Goal: Transaction & Acquisition: Purchase product/service

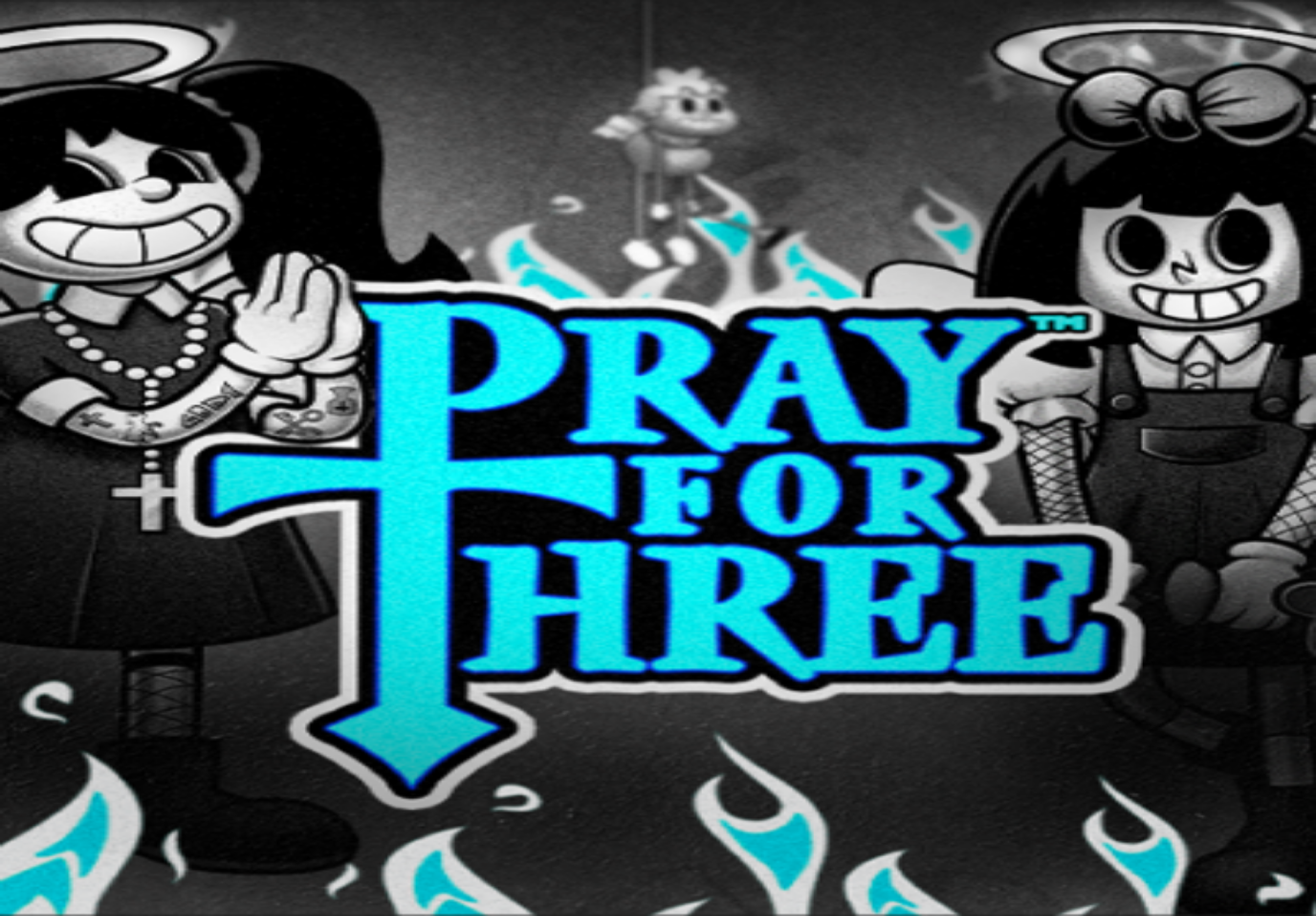
click at [15, 387] on span "minus icon" at bounding box center [15, 387] width 0 height 0
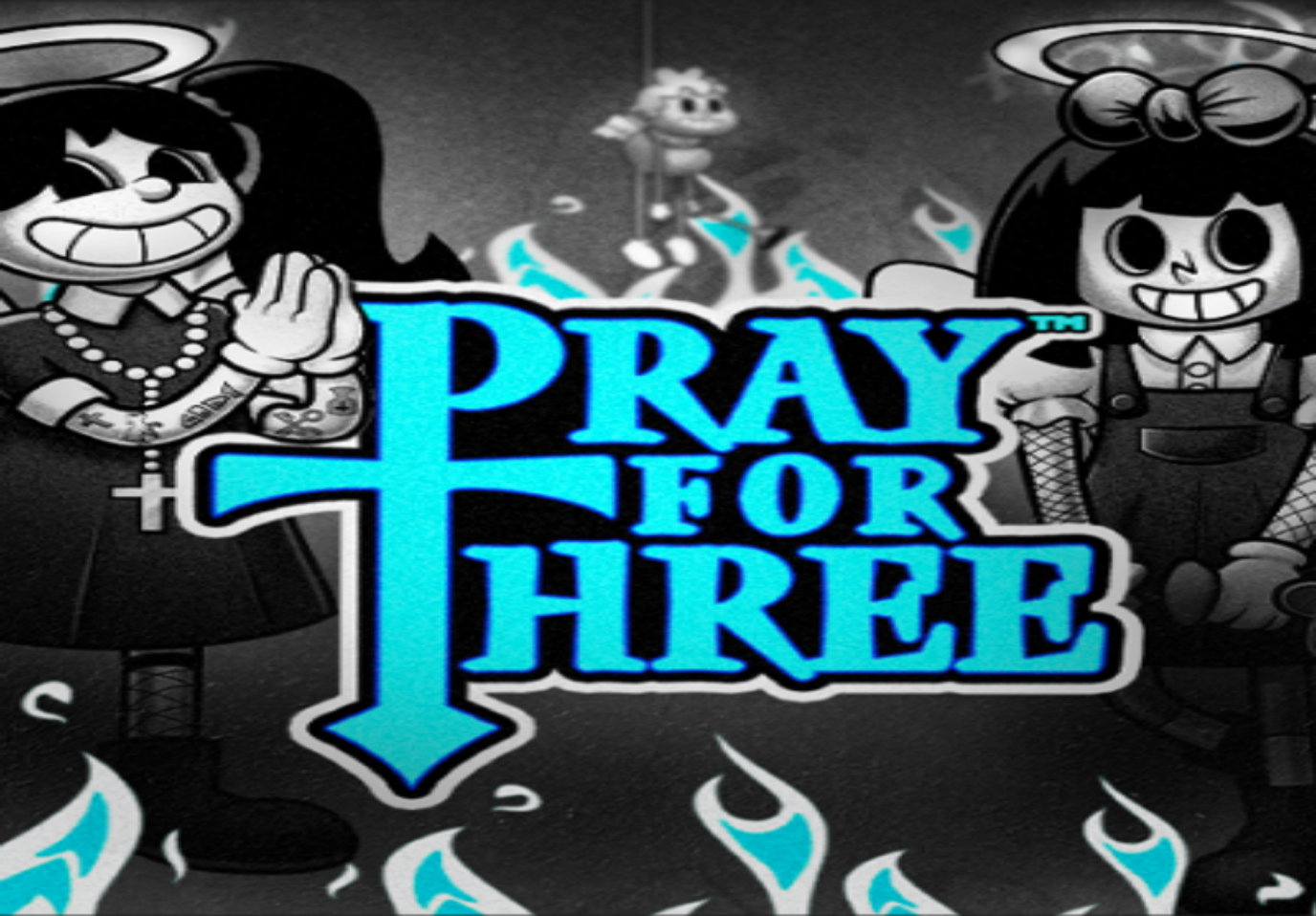
type input "**"
click at [144, 337] on input "**" at bounding box center [76, 347] width 136 height 19
click at [108, 391] on button "Talleta ja pelaa" at bounding box center [58, 401] width 101 height 20
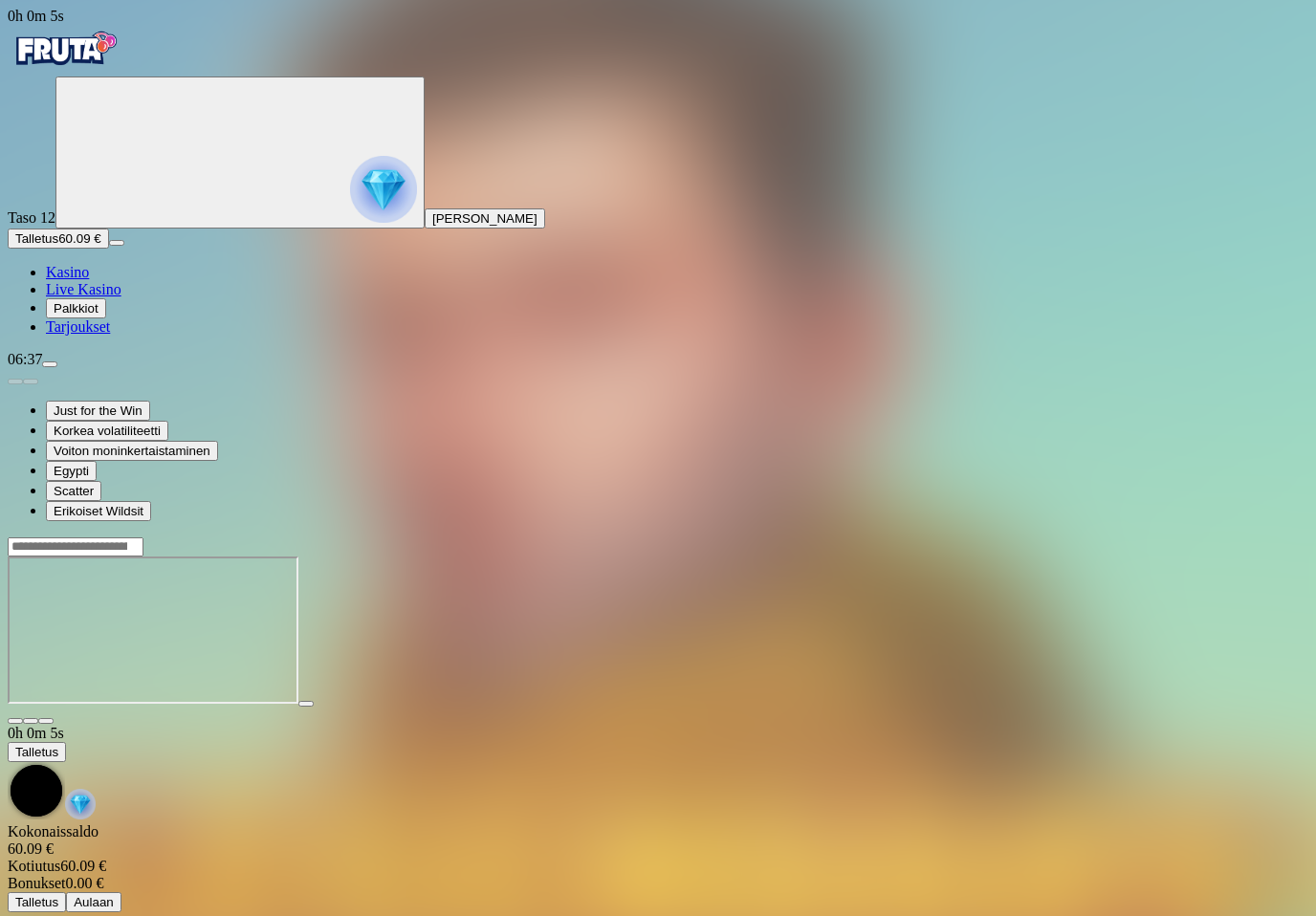
click at [46, 721] on span "fullscreen icon" at bounding box center [46, 721] width 0 height 0
click at [100, 57] on img "Primary" at bounding box center [65, 49] width 115 height 48
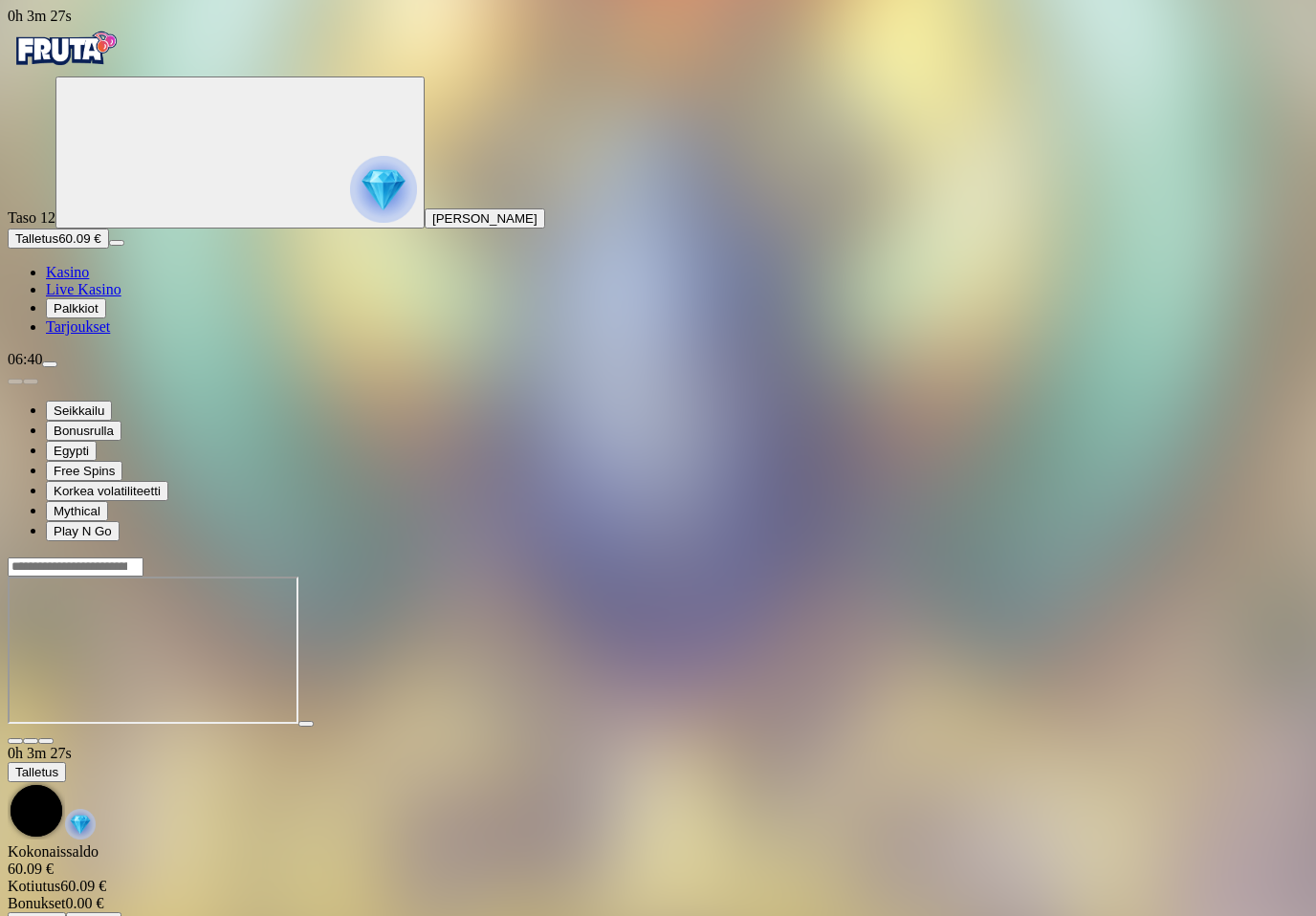
click at [1256, 557] on main "0h 3m 27s Talletus Kokonaissaldo 60.09 € Kotiutus 60.09 € Bonukset 0.00 € Talle…" at bounding box center [658, 744] width 1301 height 376
click at [46, 741] on span "fullscreen icon" at bounding box center [46, 741] width 0 height 0
click at [123, 68] on img "Primary" at bounding box center [65, 49] width 115 height 48
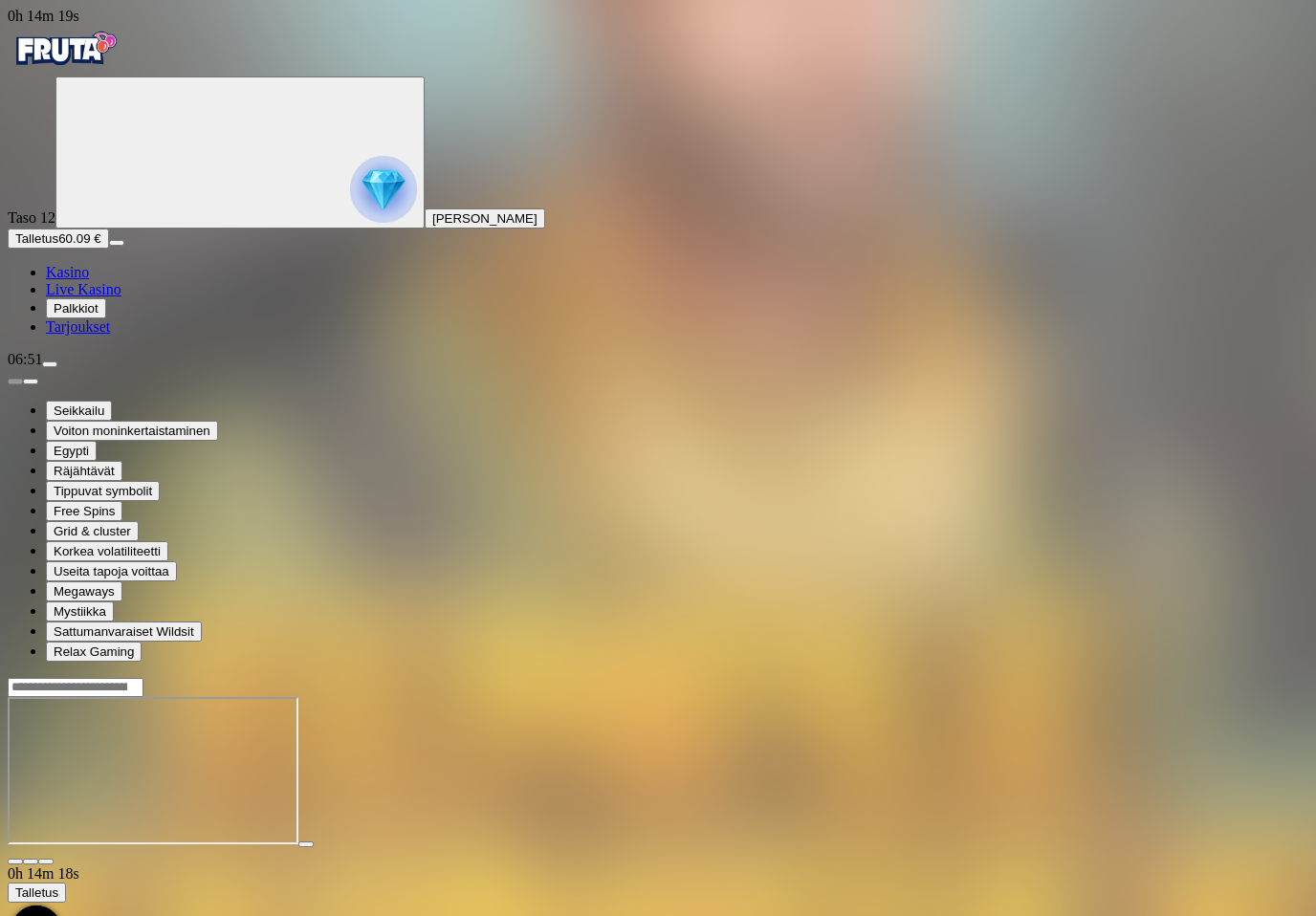
click at [46, 861] on span "fullscreen icon" at bounding box center [46, 861] width 0 height 0
click at [123, 49] on img "Primary" at bounding box center [65, 49] width 115 height 48
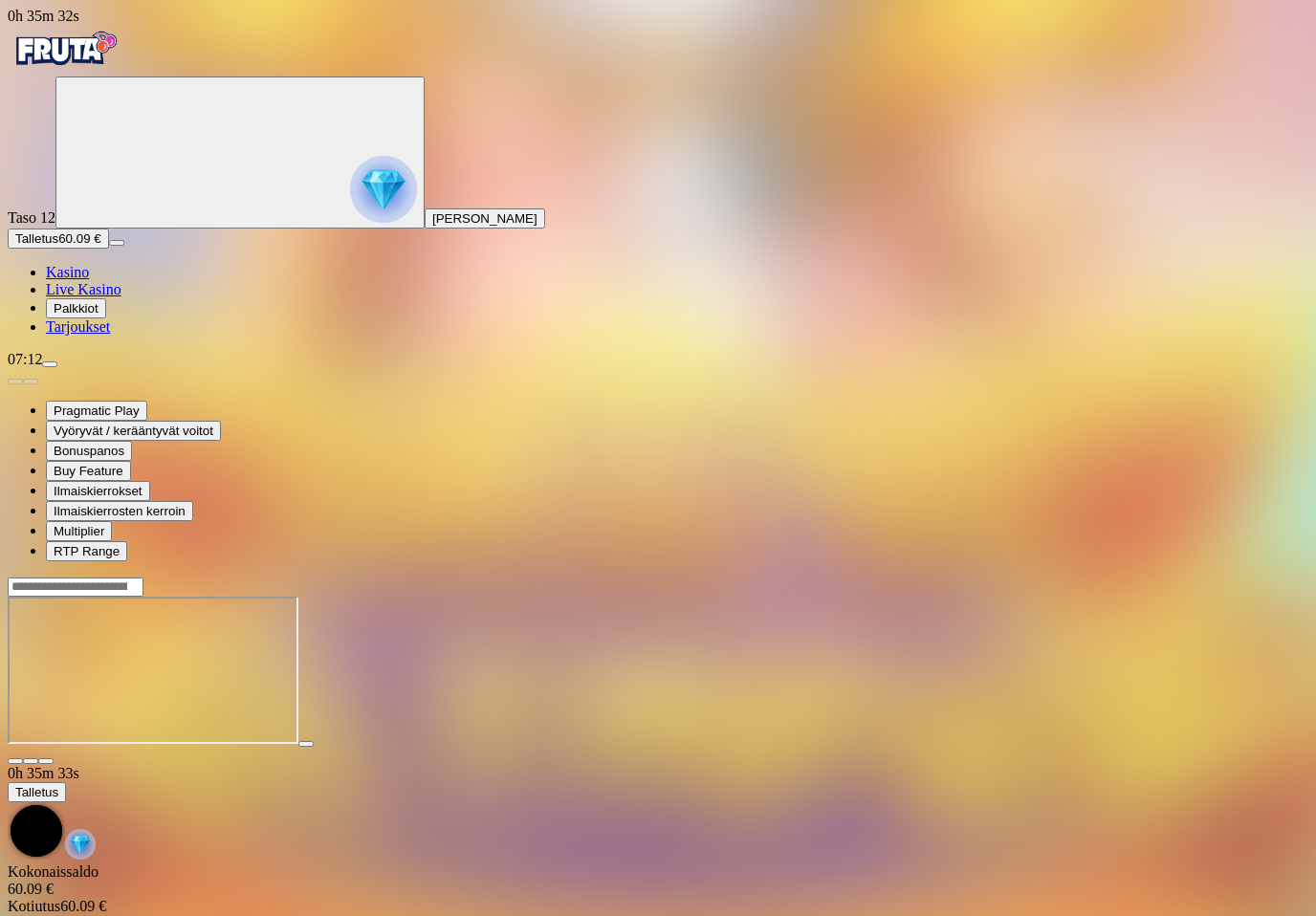
click at [46, 761] on span "fullscreen icon" at bounding box center [46, 761] width 0 height 0
click at [123, 66] on img "Primary" at bounding box center [65, 49] width 115 height 48
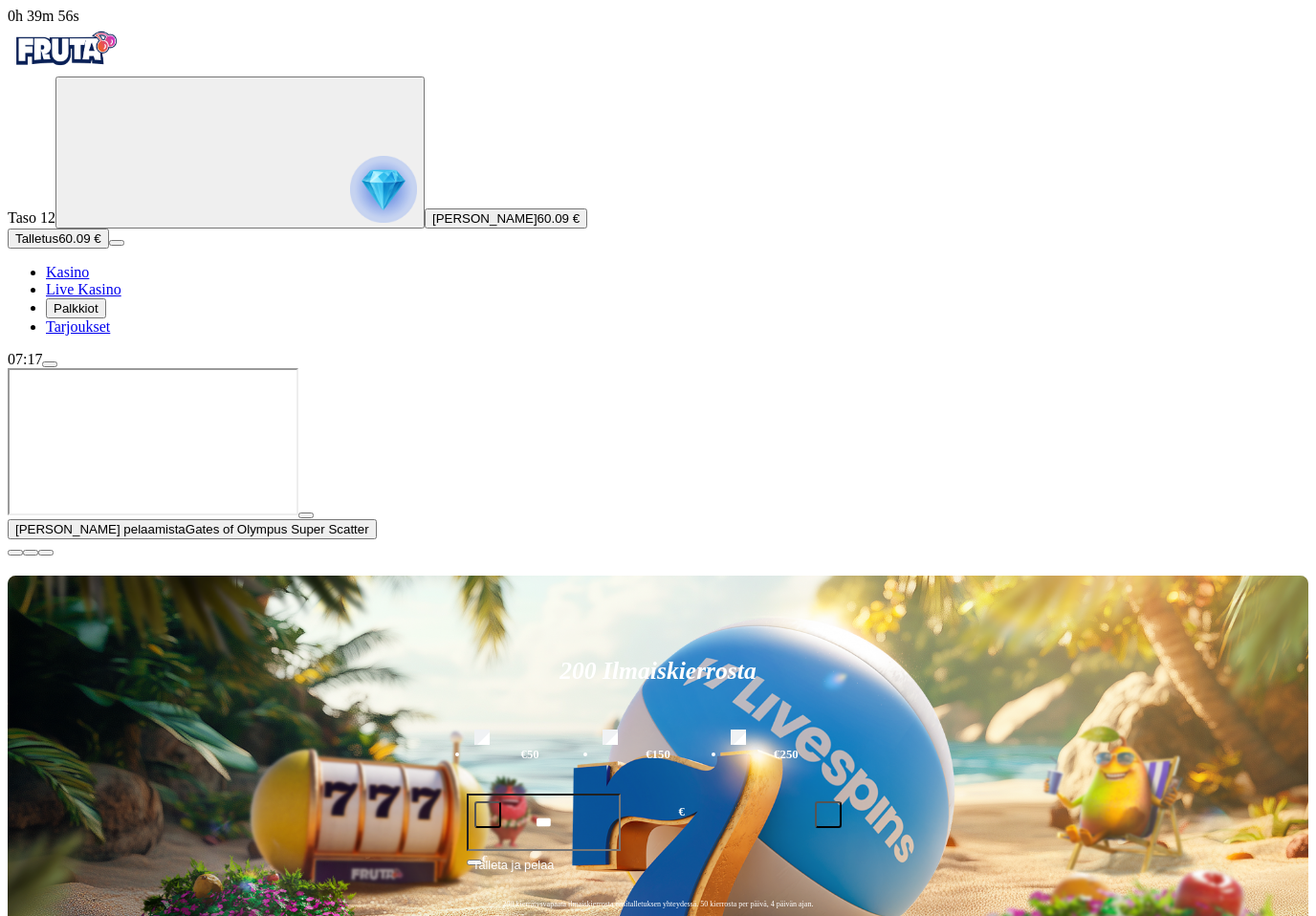
click at [15, 553] on span "close icon" at bounding box center [15, 553] width 0 height 0
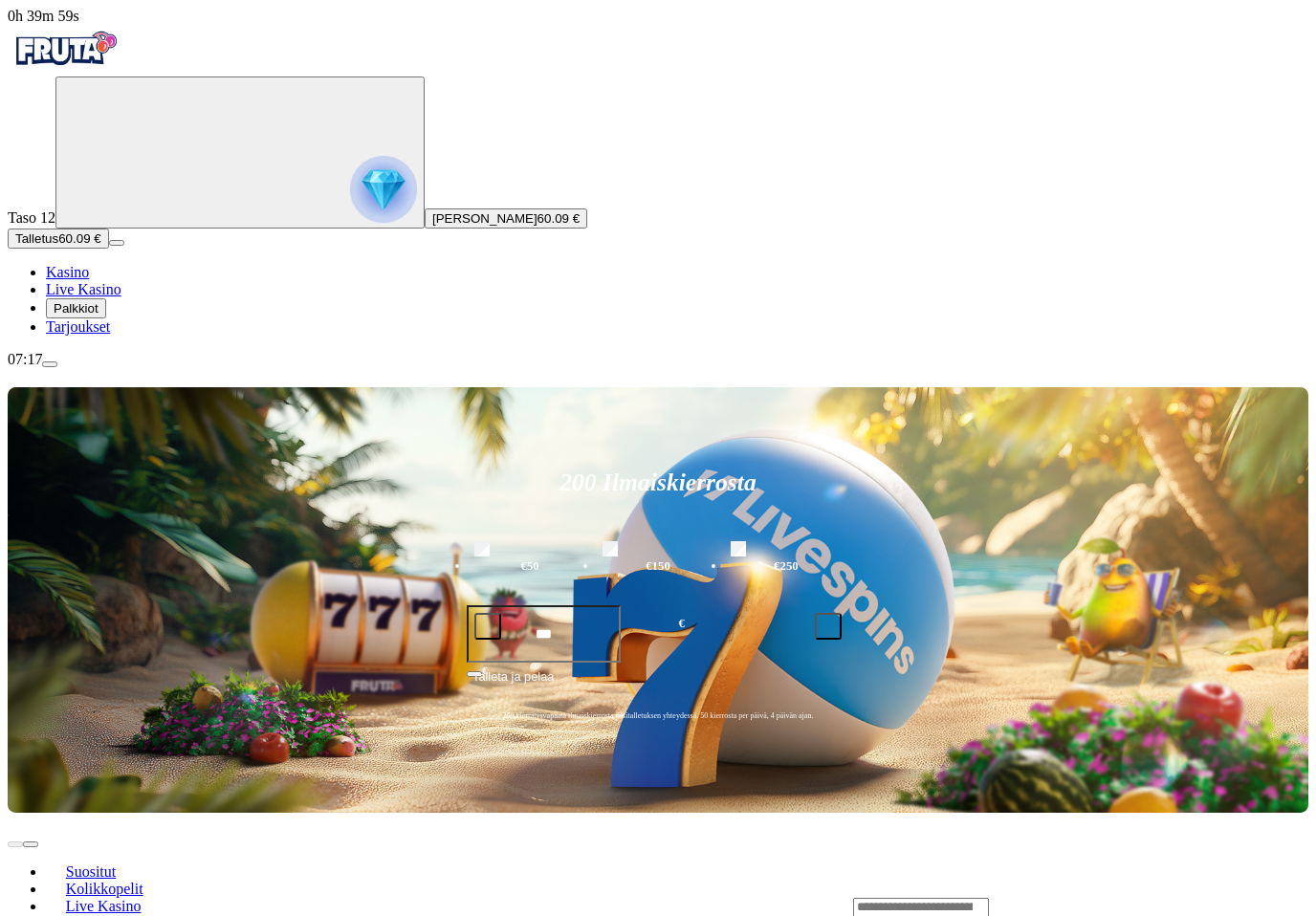
click at [989, 898] on input "Search" at bounding box center [921, 907] width 136 height 19
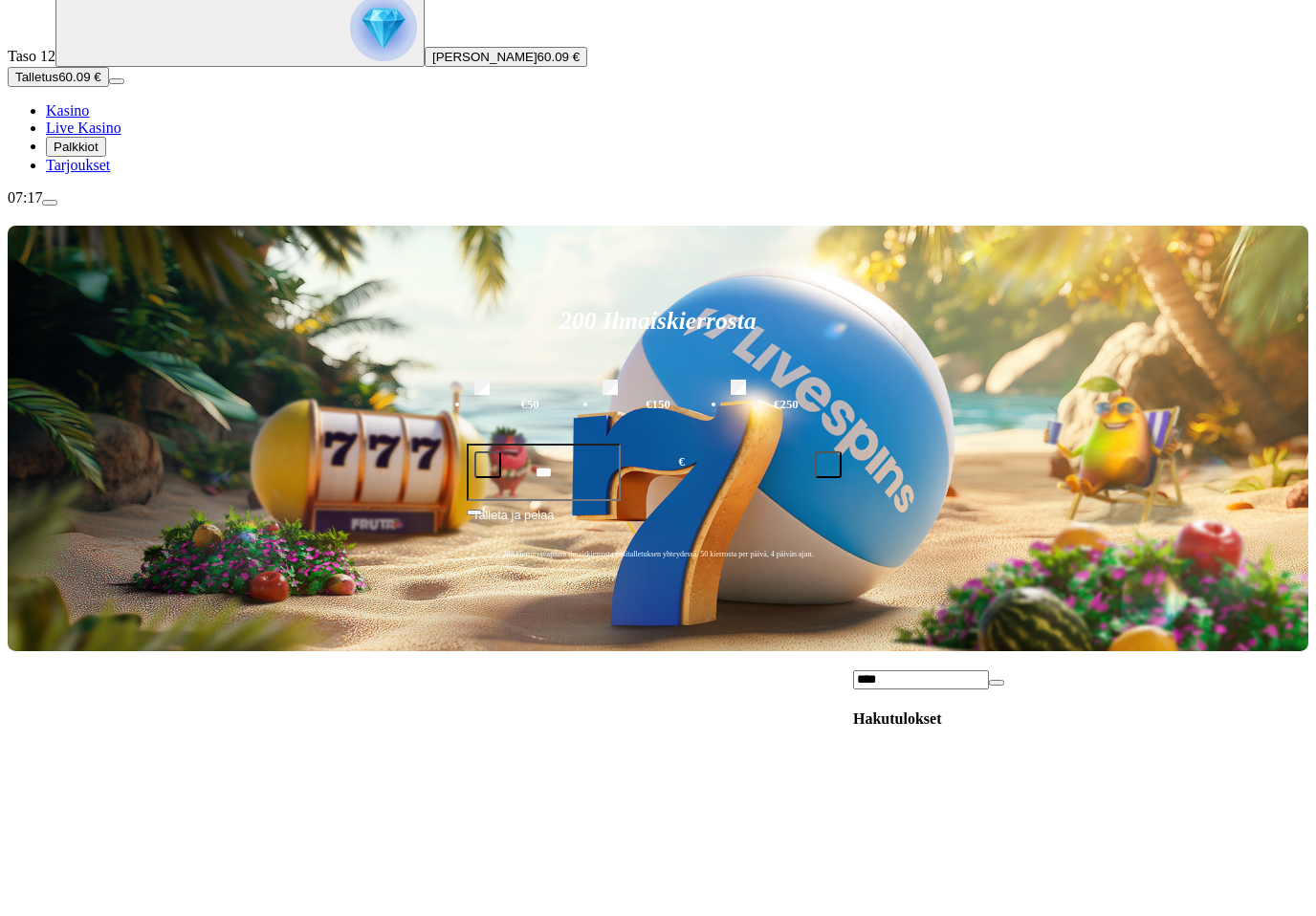
type input "****"
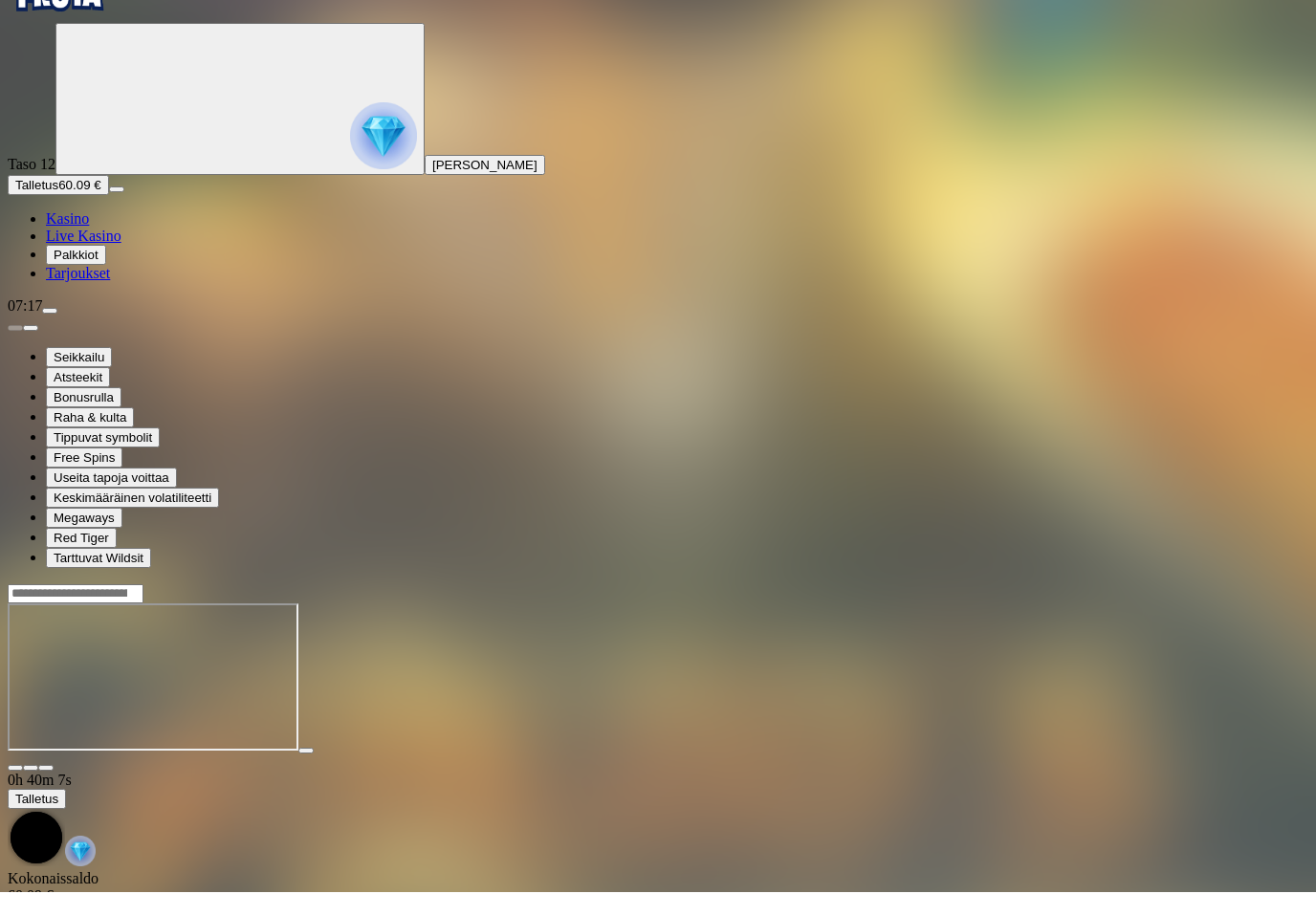
click at [46, 791] on span "fullscreen icon" at bounding box center [46, 791] width 0 height 0
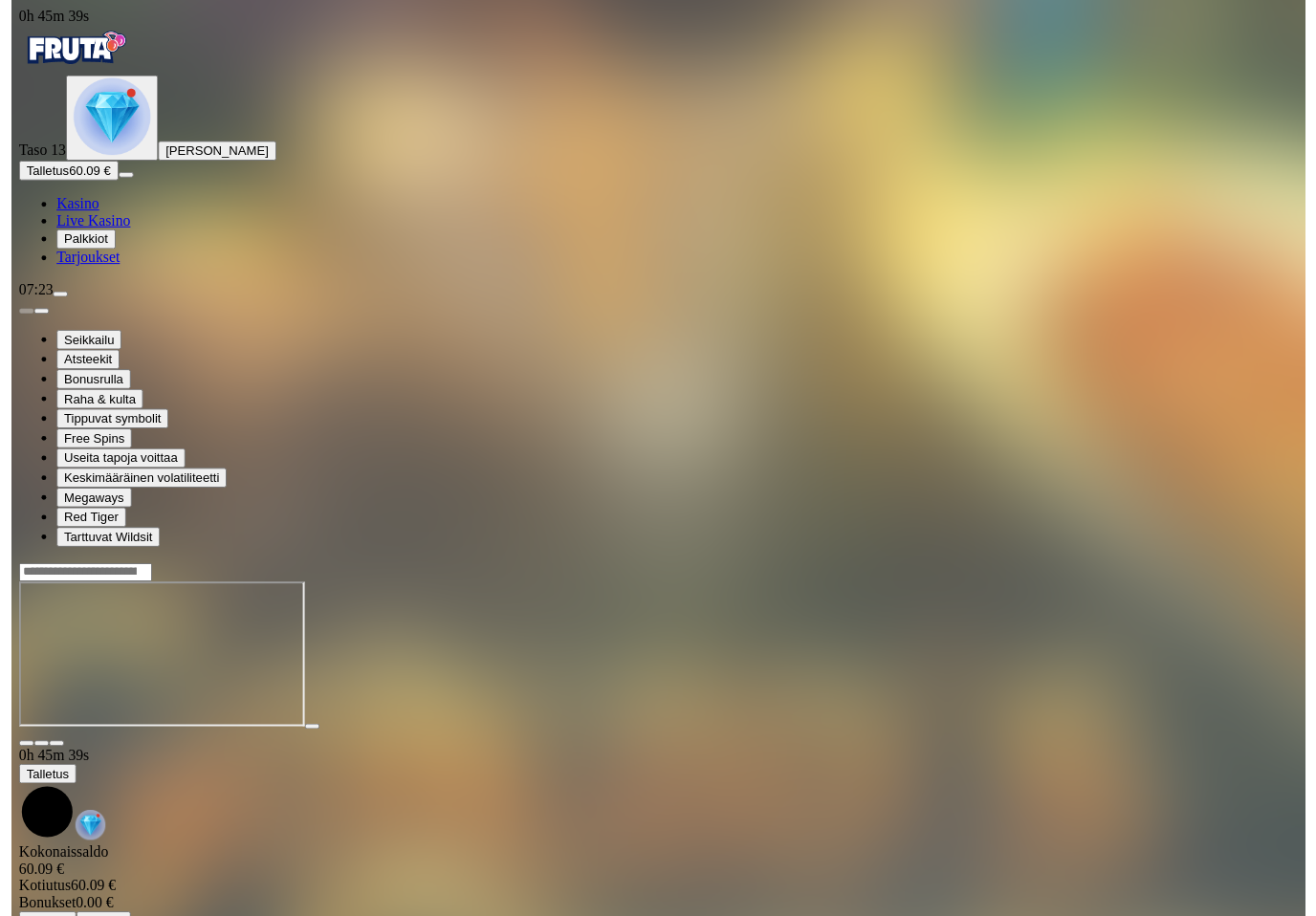
scroll to position [13, 0]
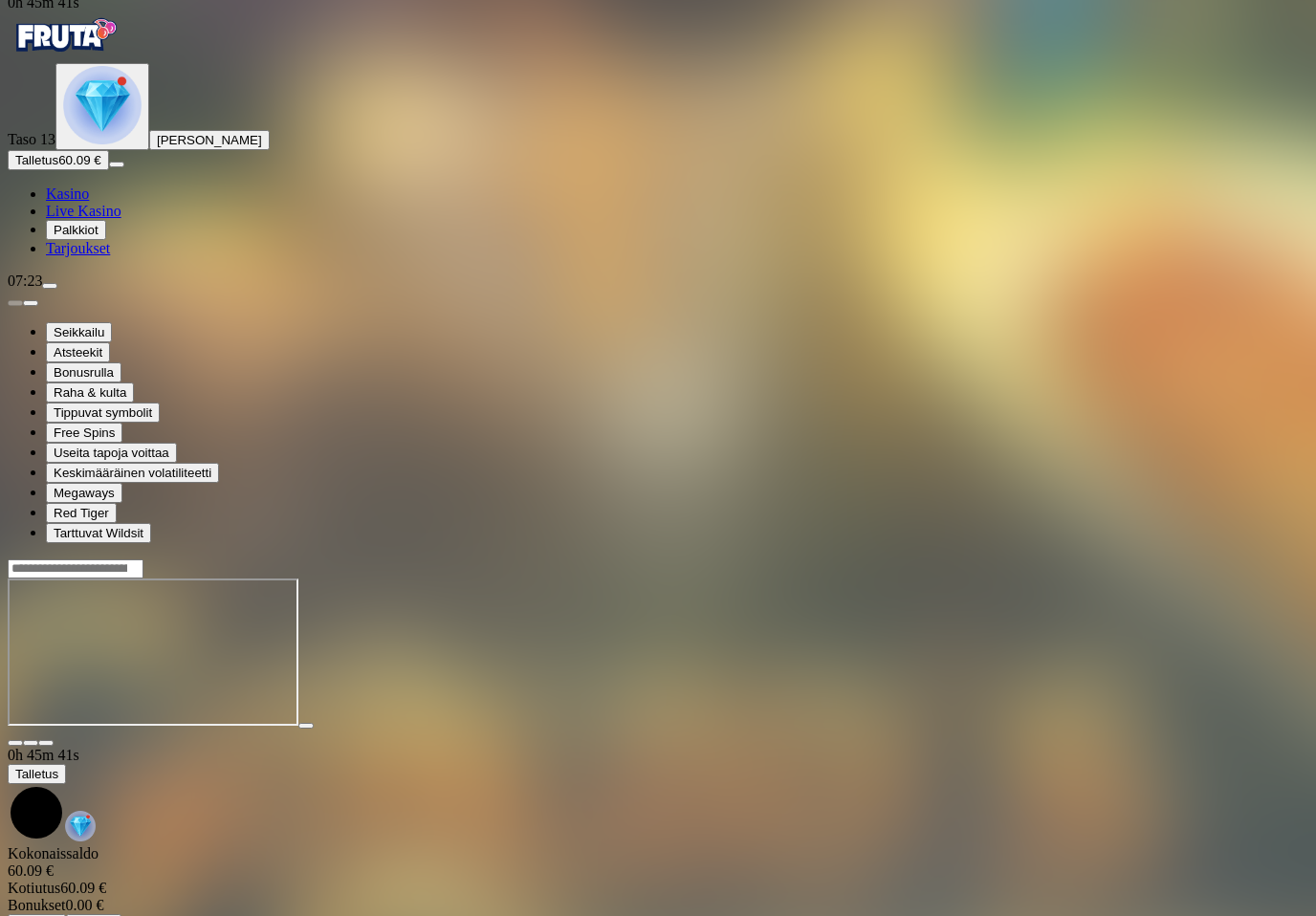
click at [123, 48] on img "Primary" at bounding box center [65, 35] width 115 height 48
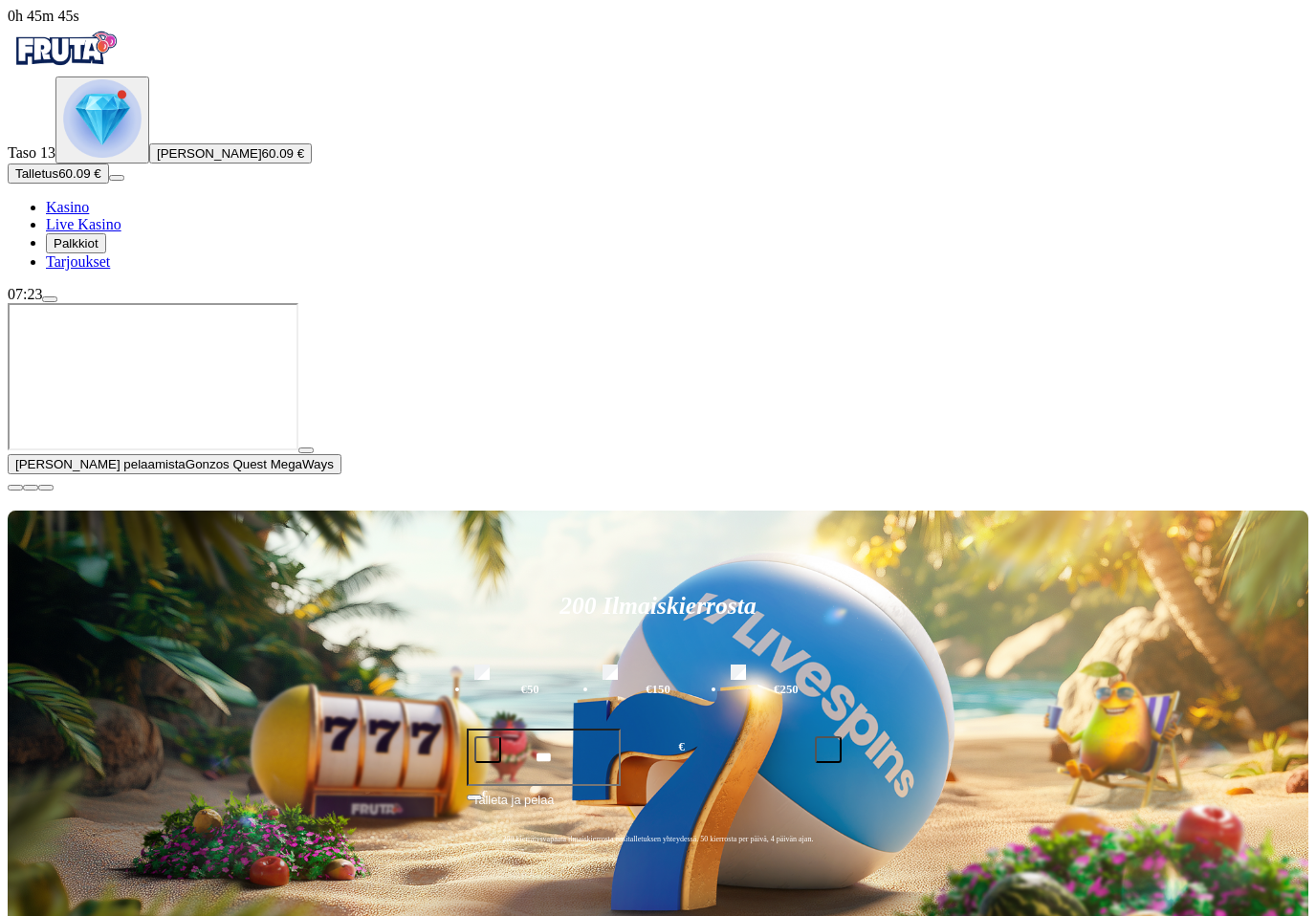
click at [23, 491] on button "button" at bounding box center [15, 488] width 15 height 6
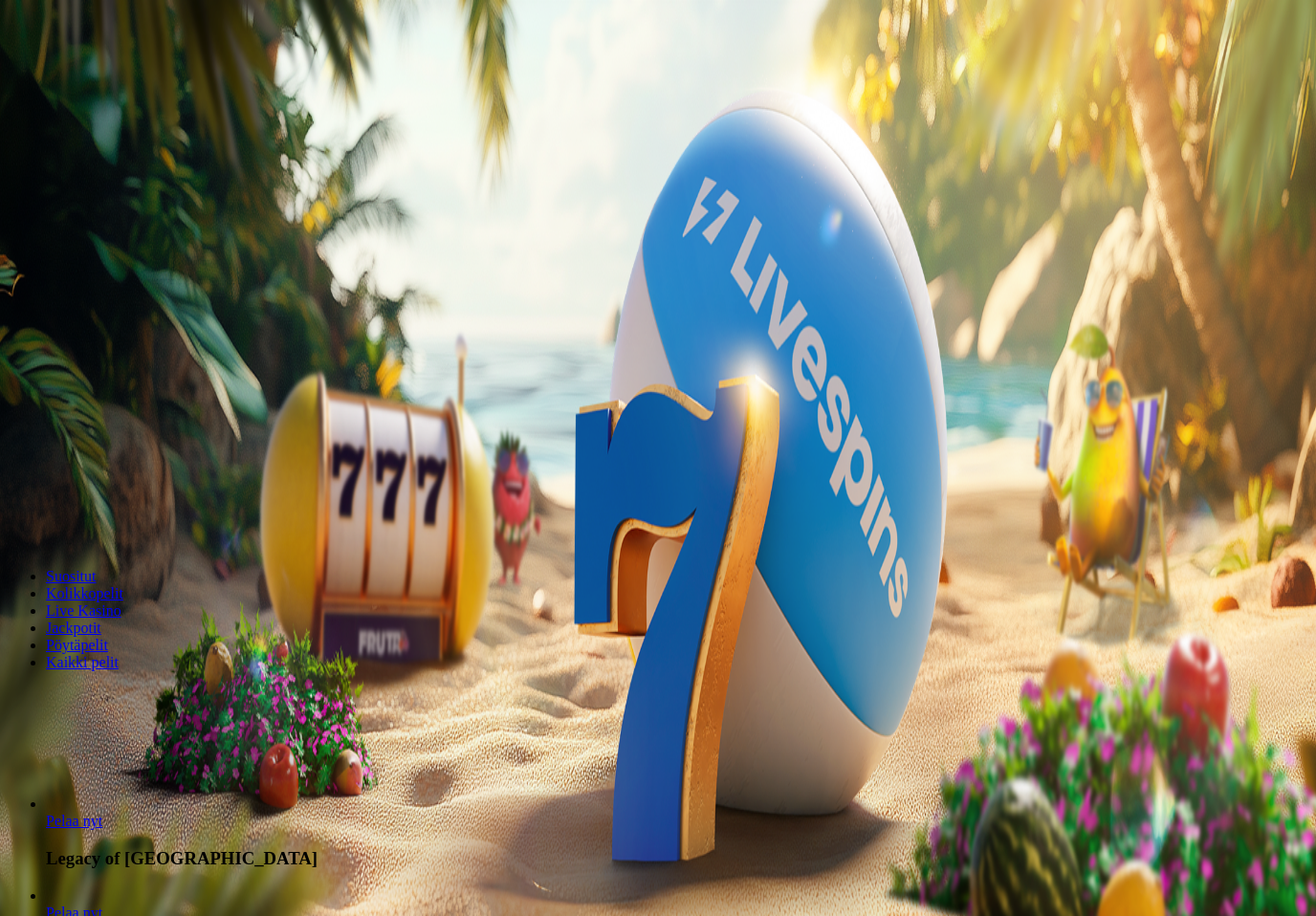
click at [31, 776] on span "chevron-right icon" at bounding box center [31, 776] width 0 height 0
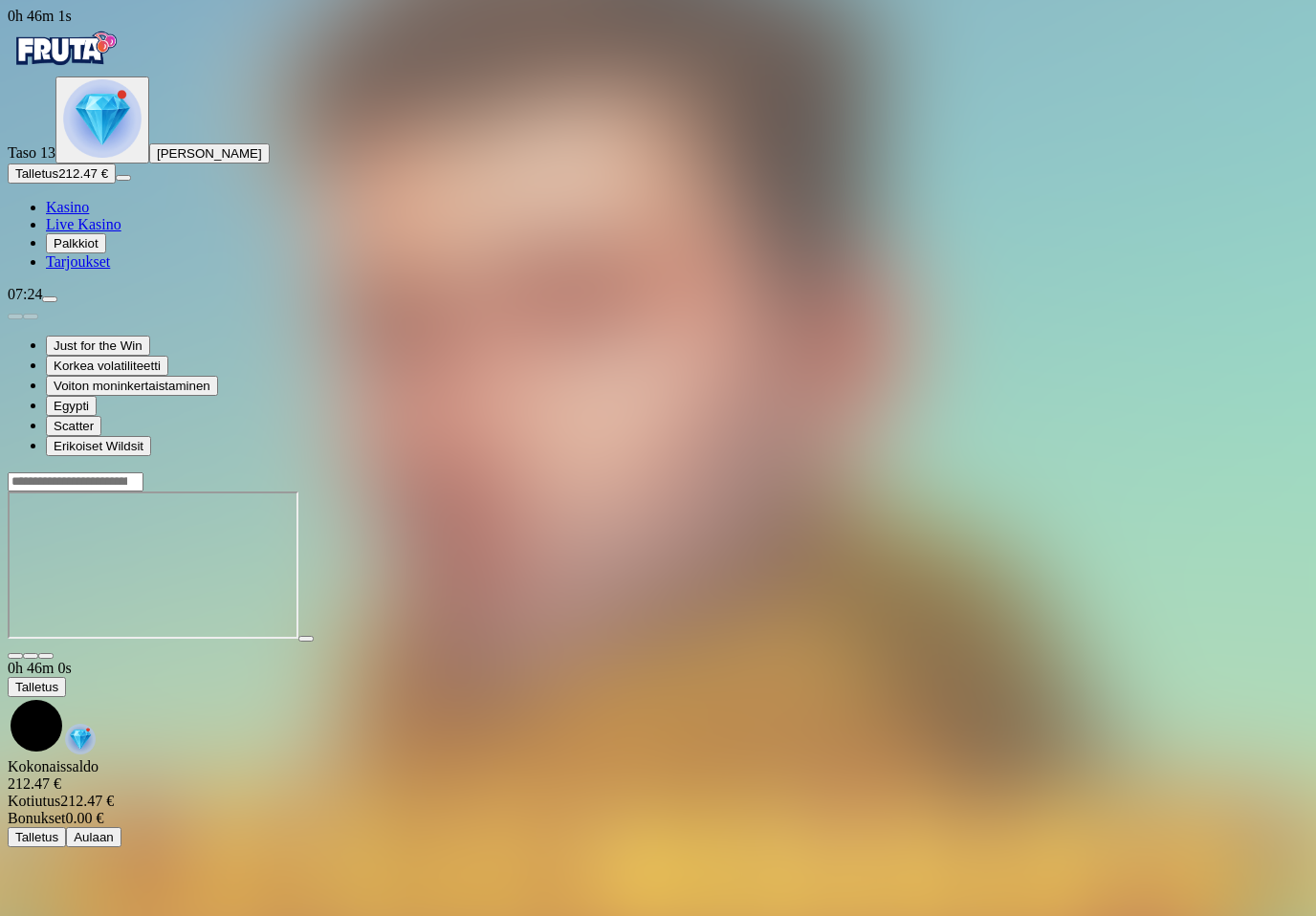
click at [46, 656] on span "fullscreen icon" at bounding box center [46, 656] width 0 height 0
click at [150, 164] on button "[PERSON_NAME]" at bounding box center [210, 153] width 121 height 20
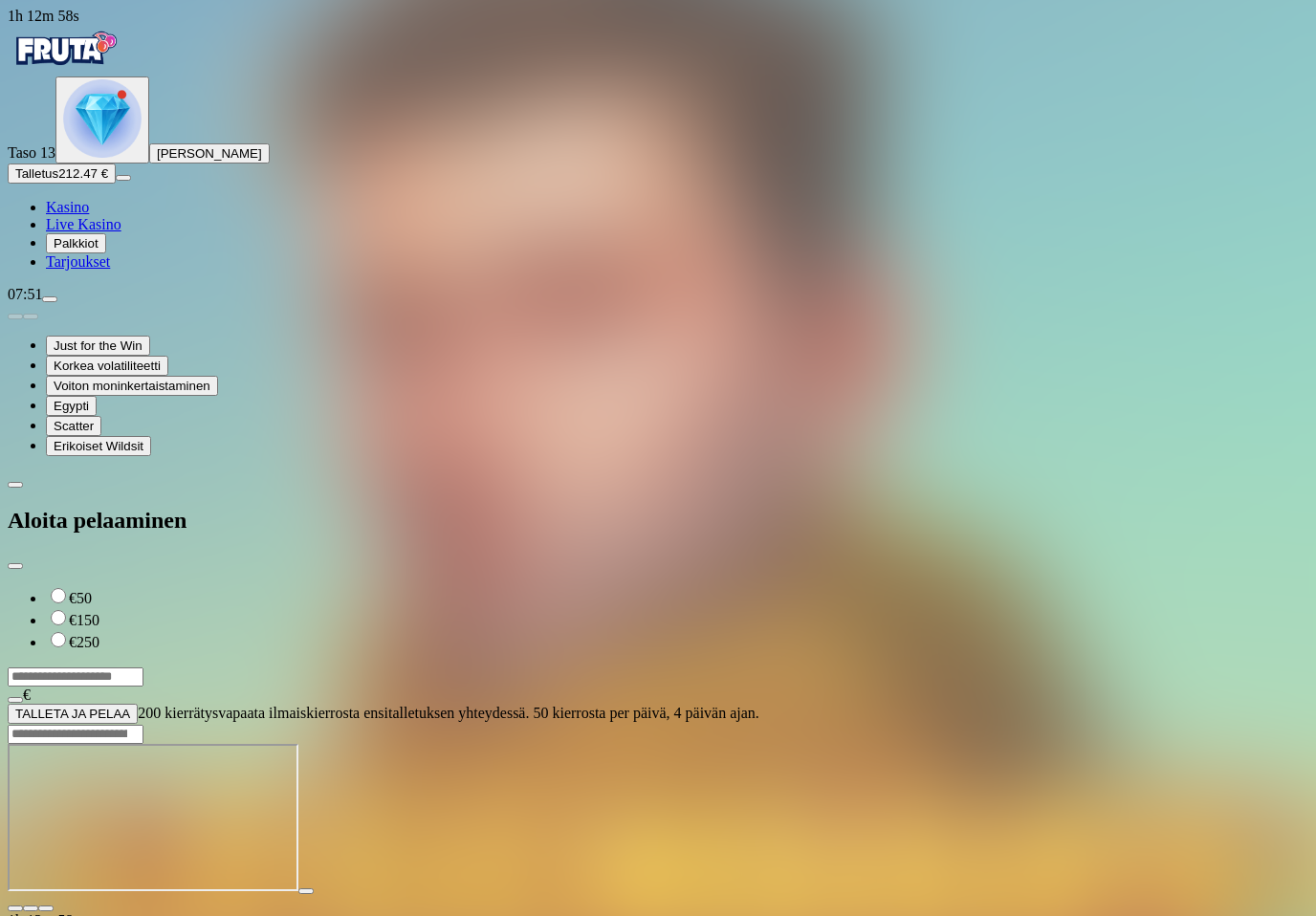
click at [15, 566] on span "close icon" at bounding box center [15, 566] width 0 height 0
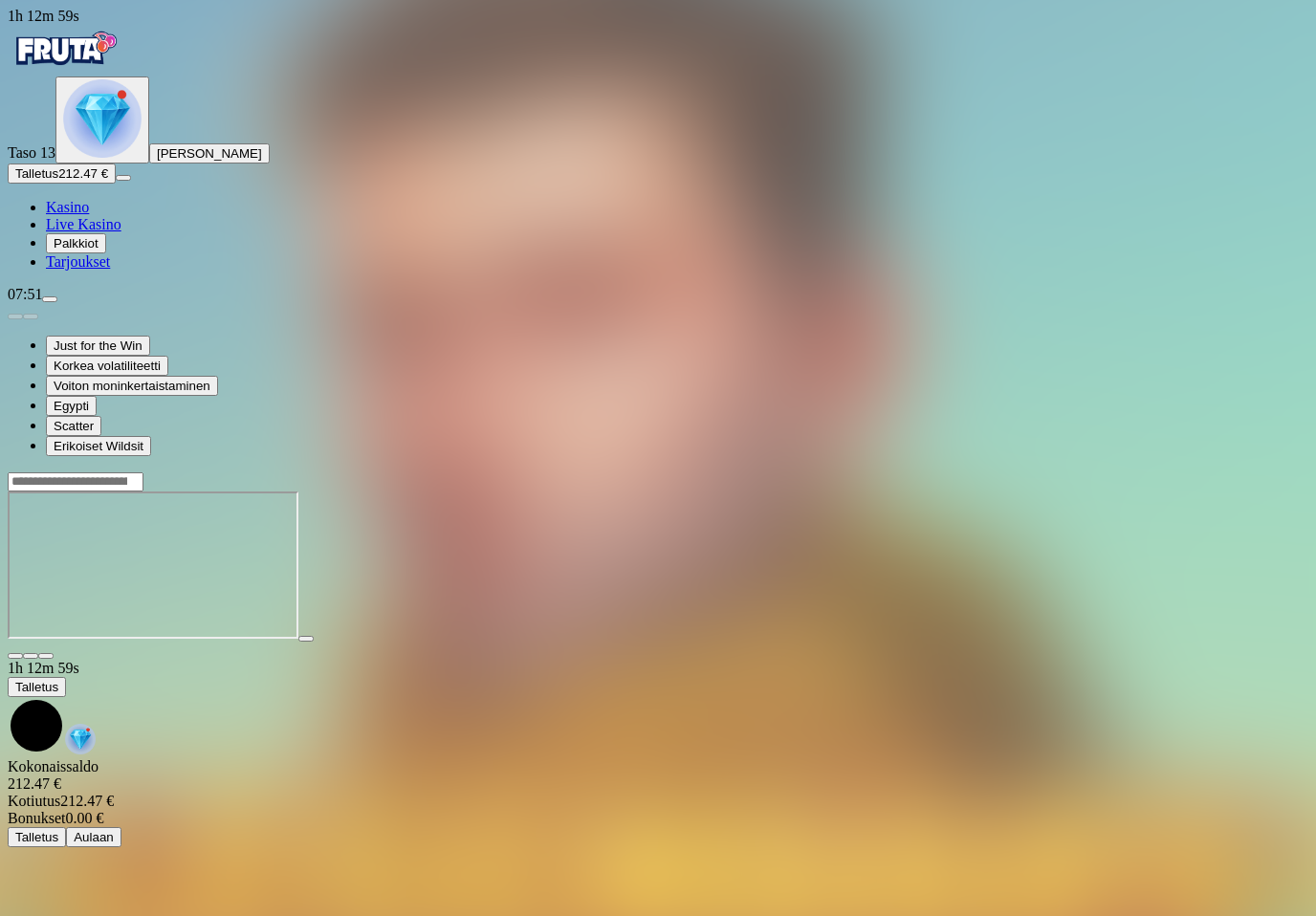
click at [15, 656] on span "close icon" at bounding box center [15, 656] width 0 height 0
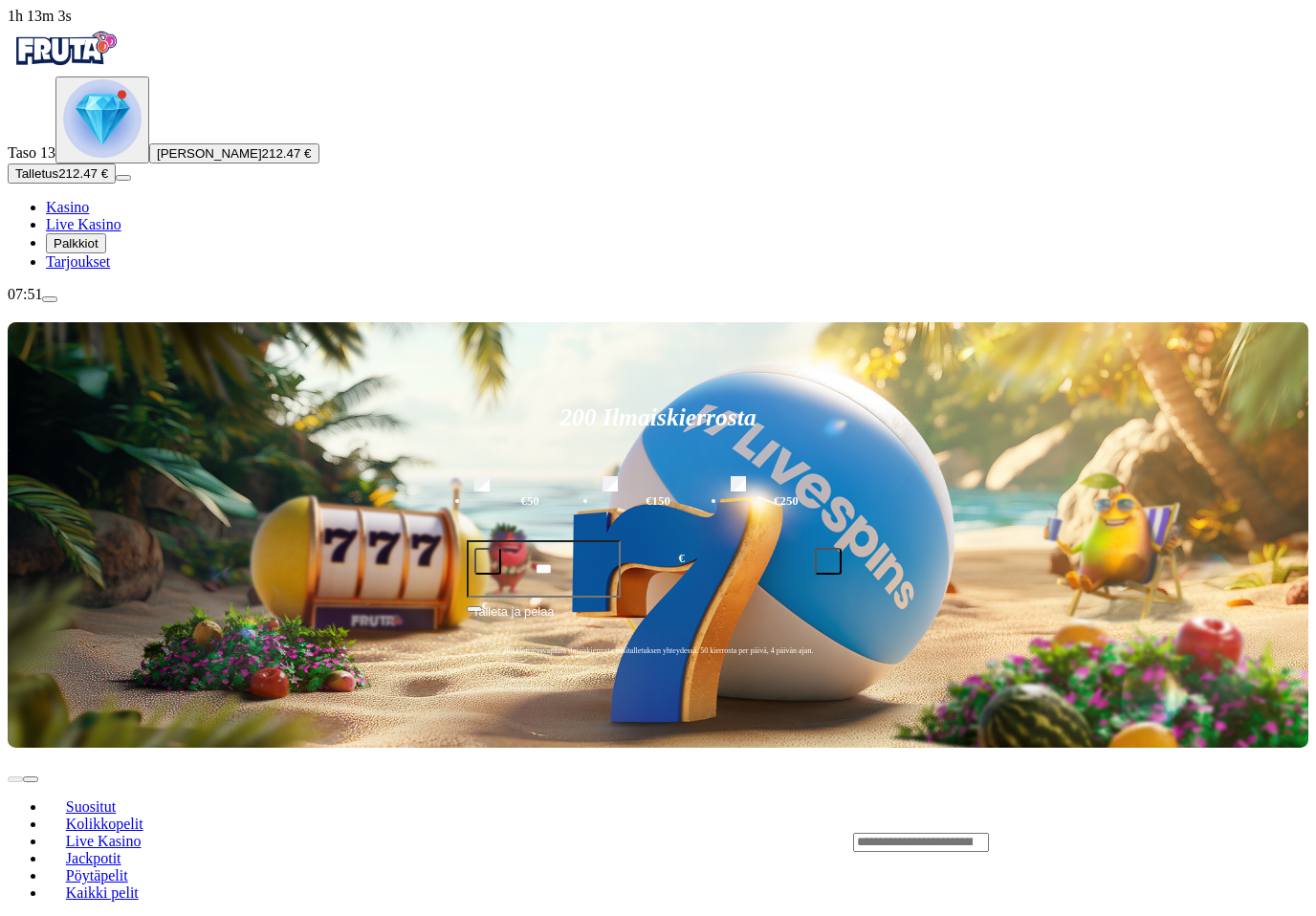
click at [58, 302] on button "menu" at bounding box center [50, 299] width 15 height 6
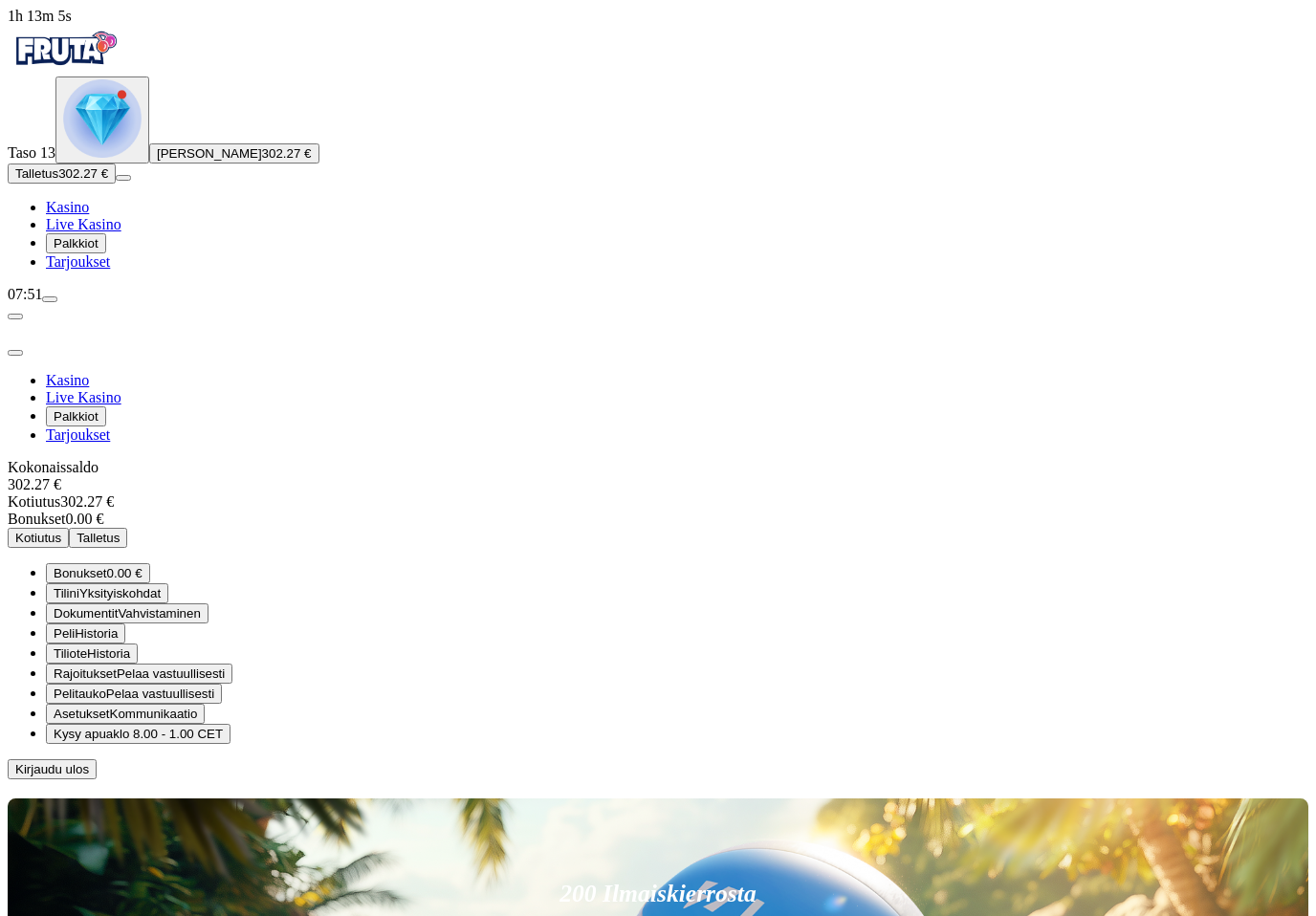
click at [69, 528] on button "Kotiutus" at bounding box center [38, 538] width 61 height 20
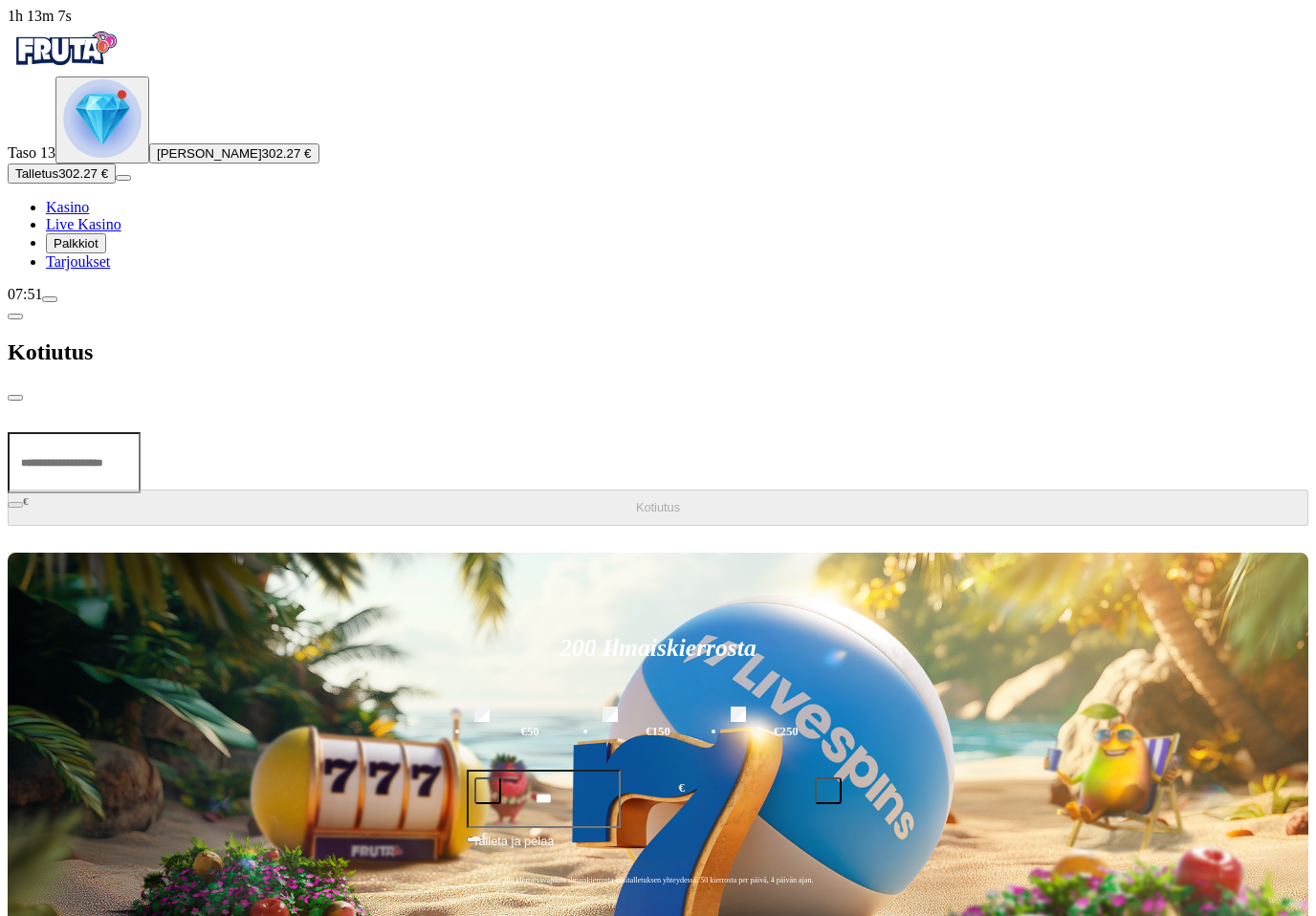
click at [141, 432] on input "number" at bounding box center [74, 463] width 133 height 61
type input "***"
click at [537, 490] on button "Kotiutus" at bounding box center [658, 508] width 1301 height 36
click at [129, 158] on img "Primary" at bounding box center [103, 119] width 79 height 79
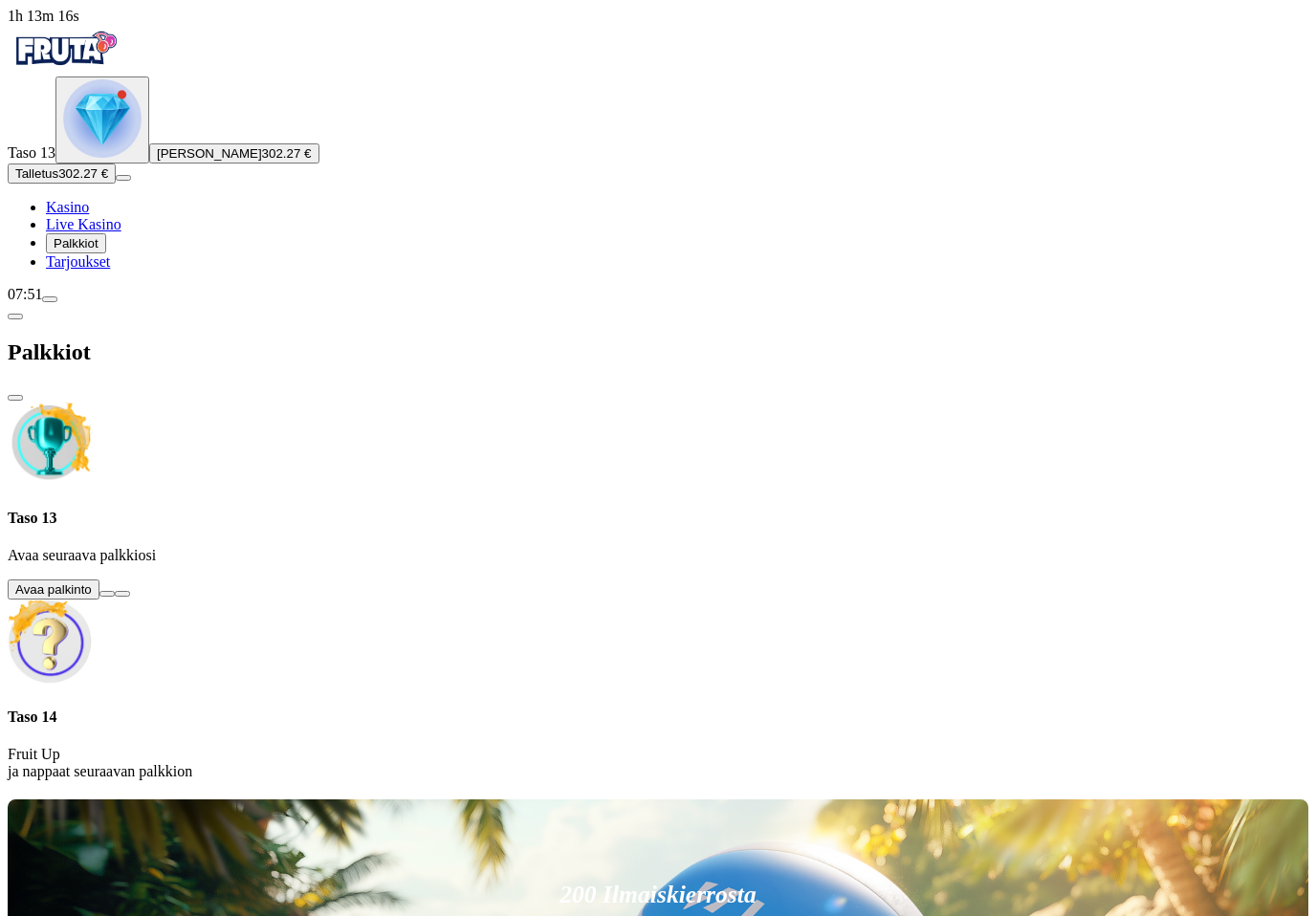
click at [115, 591] on button at bounding box center [107, 594] width 15 height 6
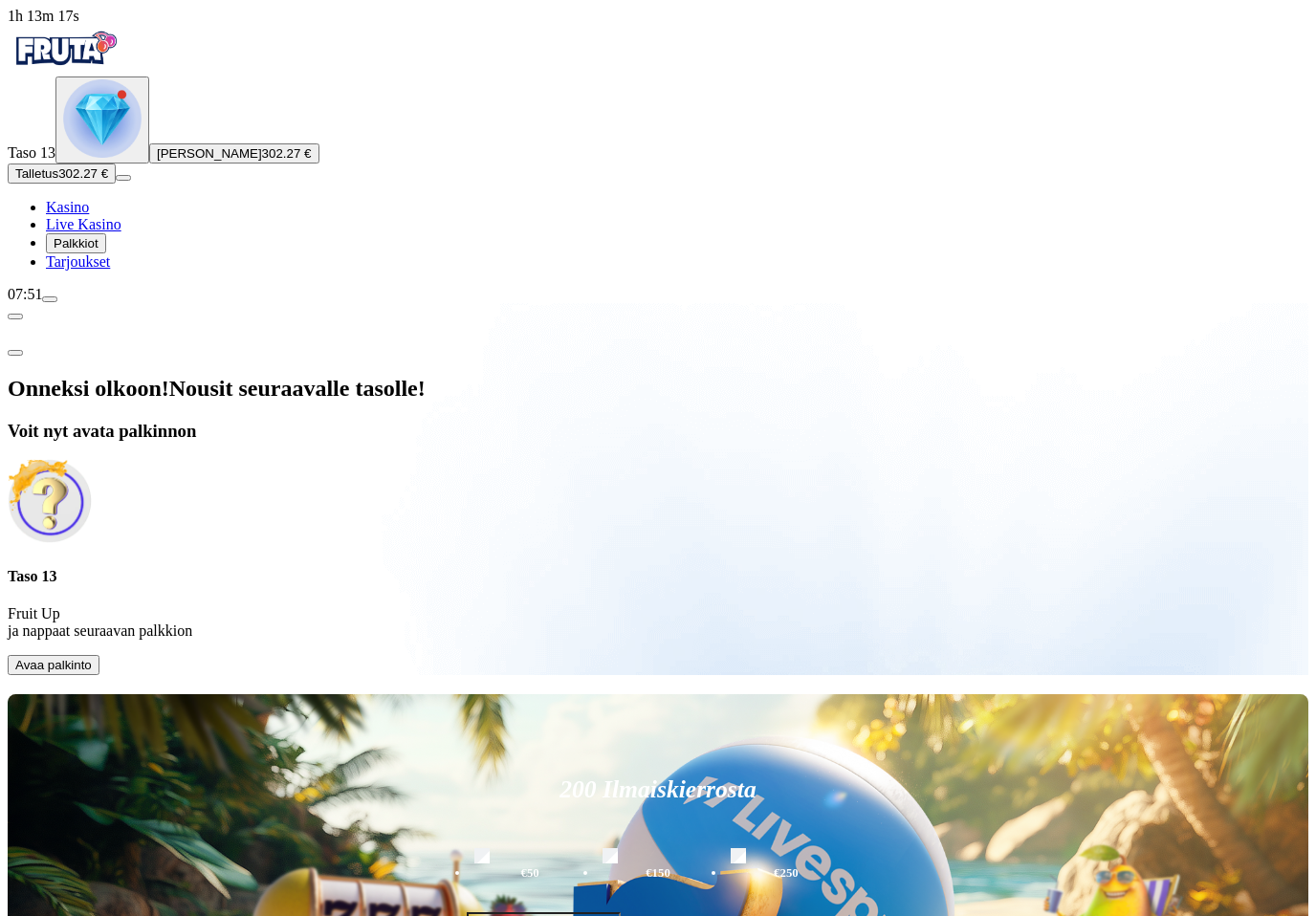
click at [92, 658] on span "Avaa palkinto" at bounding box center [54, 665] width 77 height 14
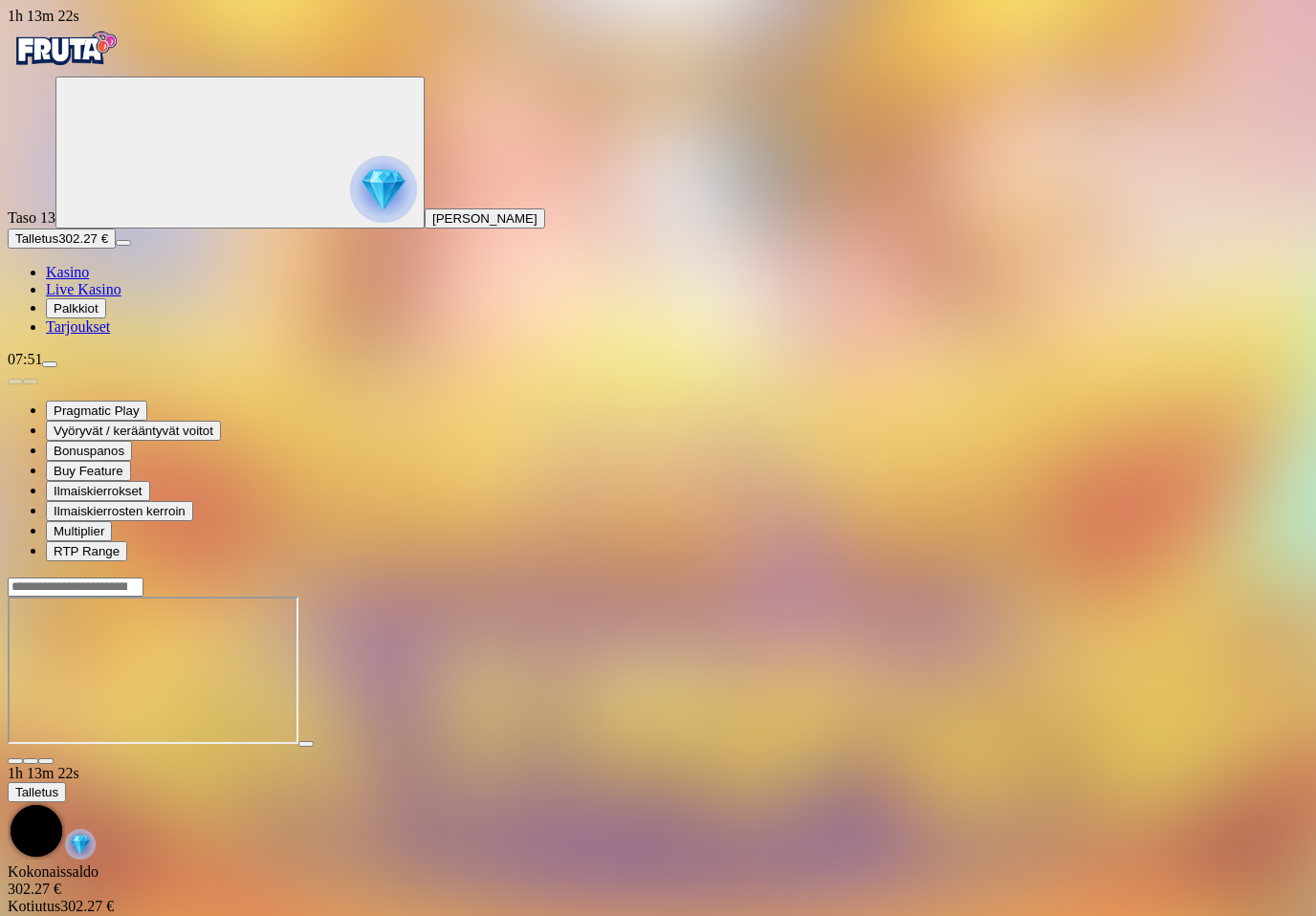
click at [54, 758] on button "button" at bounding box center [46, 761] width 15 height 6
click at [15, 761] on span "close icon" at bounding box center [15, 761] width 0 height 0
